Goal: Information Seeking & Learning: Compare options

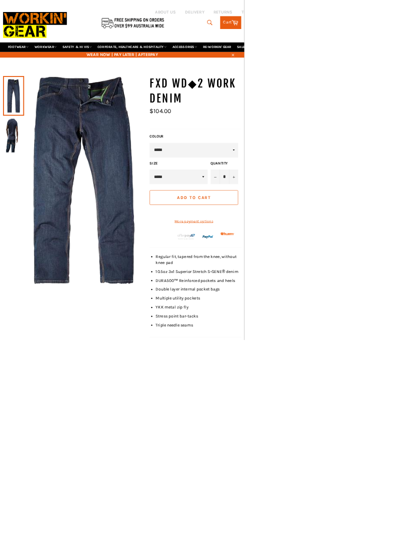
click at [15, 208] on img at bounding box center [22, 221] width 24 height 55
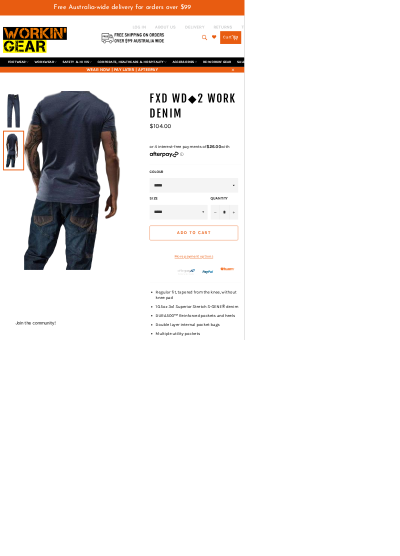
click at [17, 154] on img at bounding box center [22, 181] width 24 height 55
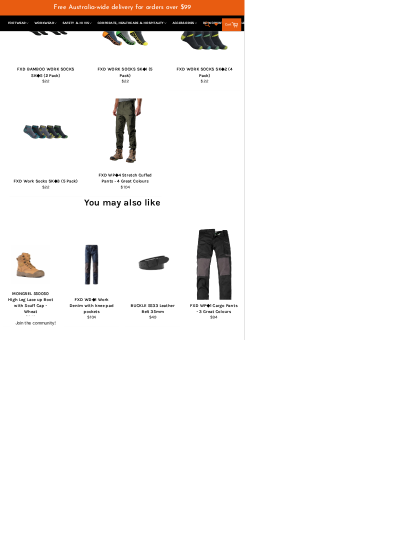
scroll to position [767, 0]
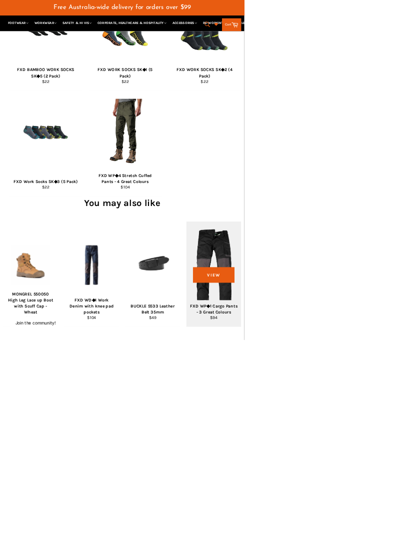
click at [361, 467] on div "View" at bounding box center [350, 448] width 90 height 172
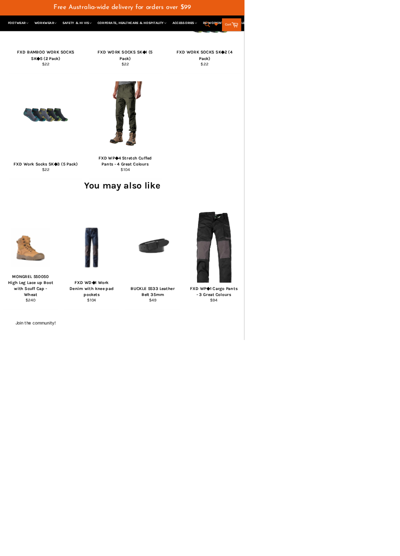
scroll to position [837, 0]
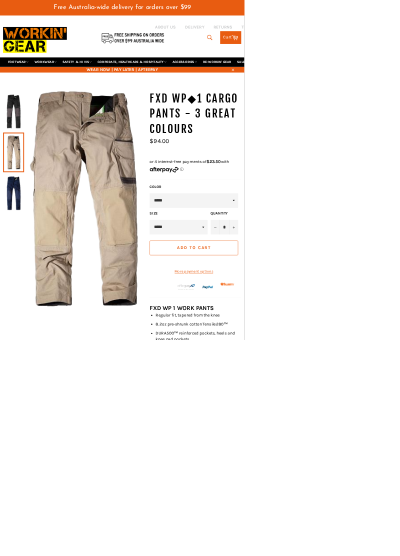
scroll to position [0, 0]
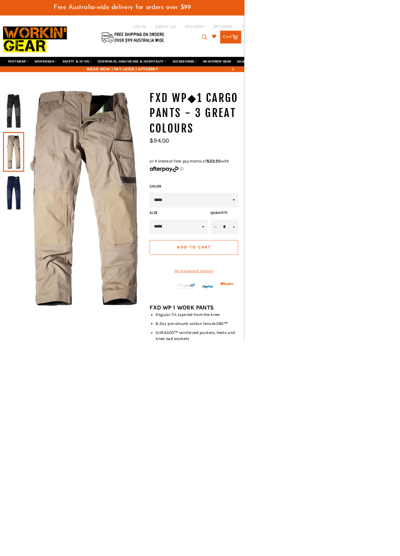
click at [19, 288] on img at bounding box center [22, 315] width 24 height 55
